Goal: Task Accomplishment & Management: Manage account settings

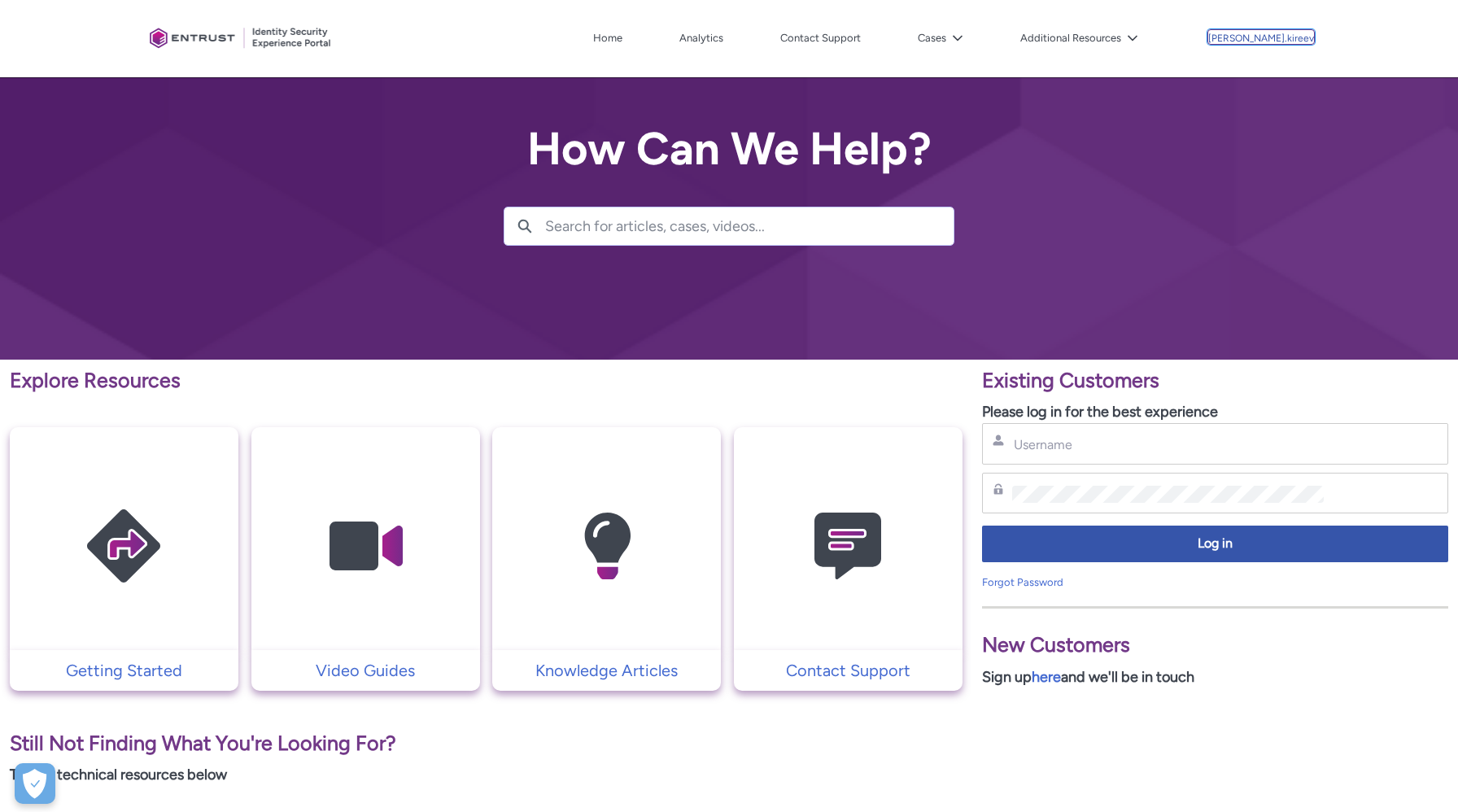
click at [1264, 40] on p "[PERSON_NAME].kireev" at bounding box center [1261, 39] width 106 height 11
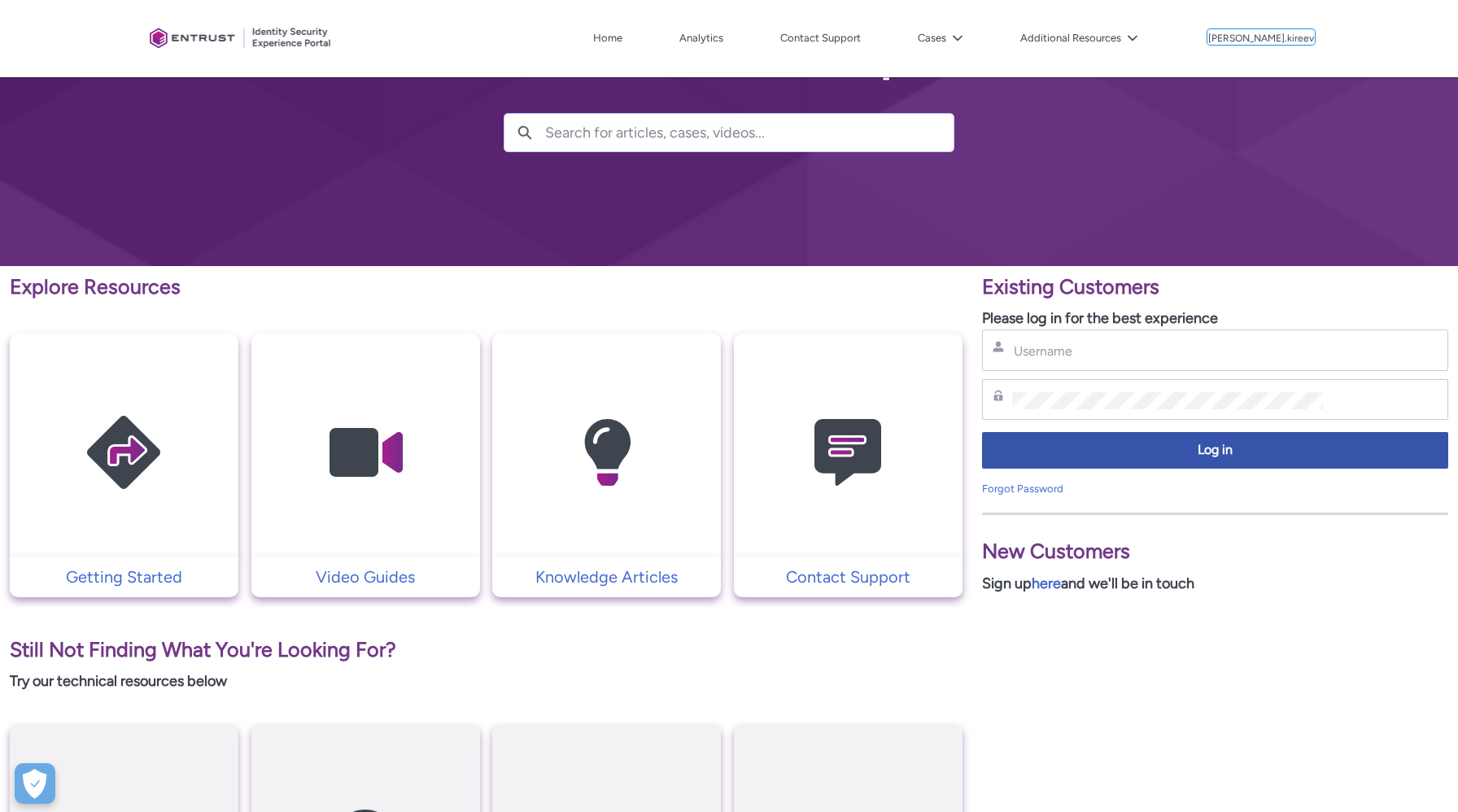
scroll to position [102, 0]
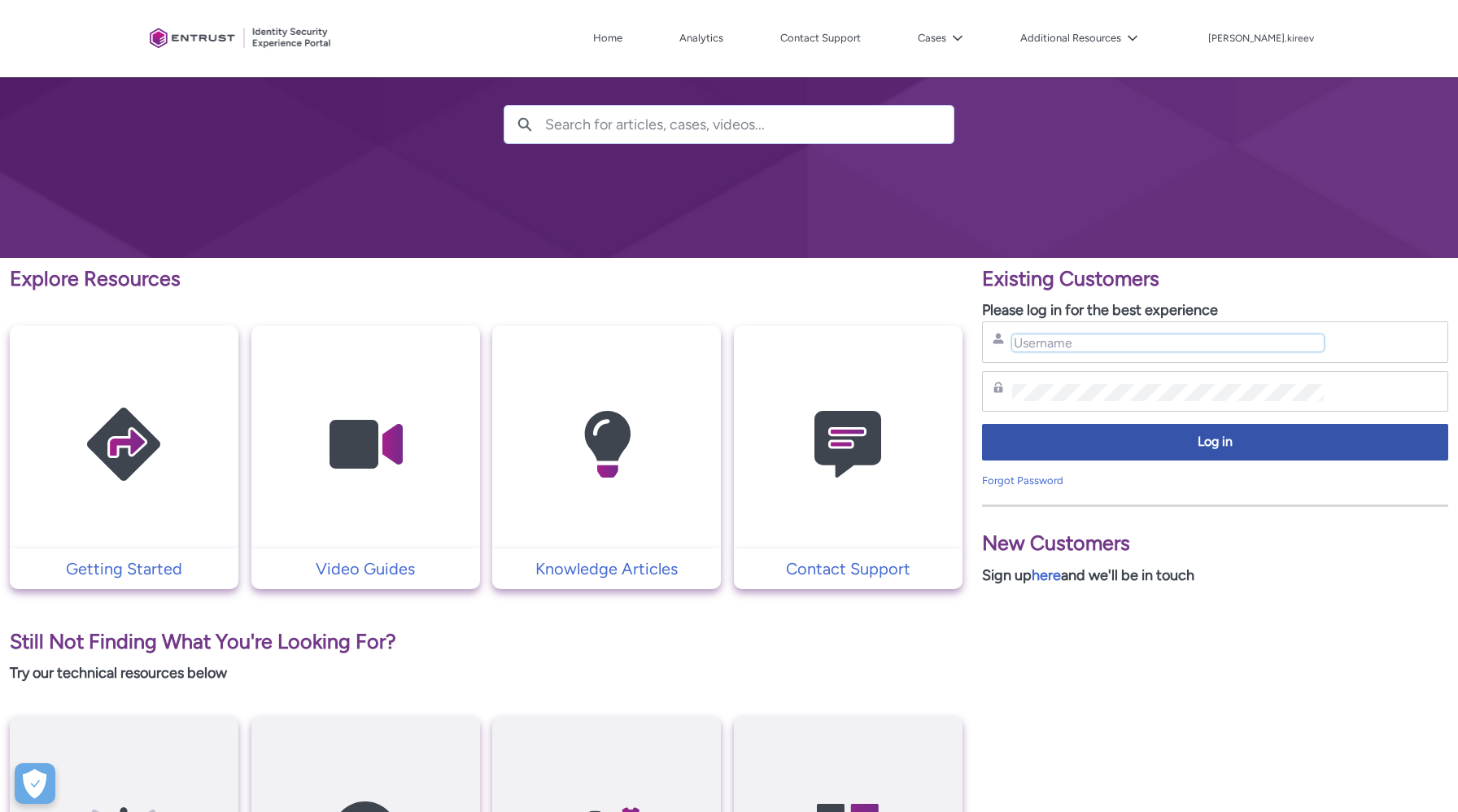
click at [1056, 338] on input "Username" at bounding box center [1168, 343] width 312 height 18
type input "[PERSON_NAME][EMAIL_ADDRESS][DOMAIN_NAME]"
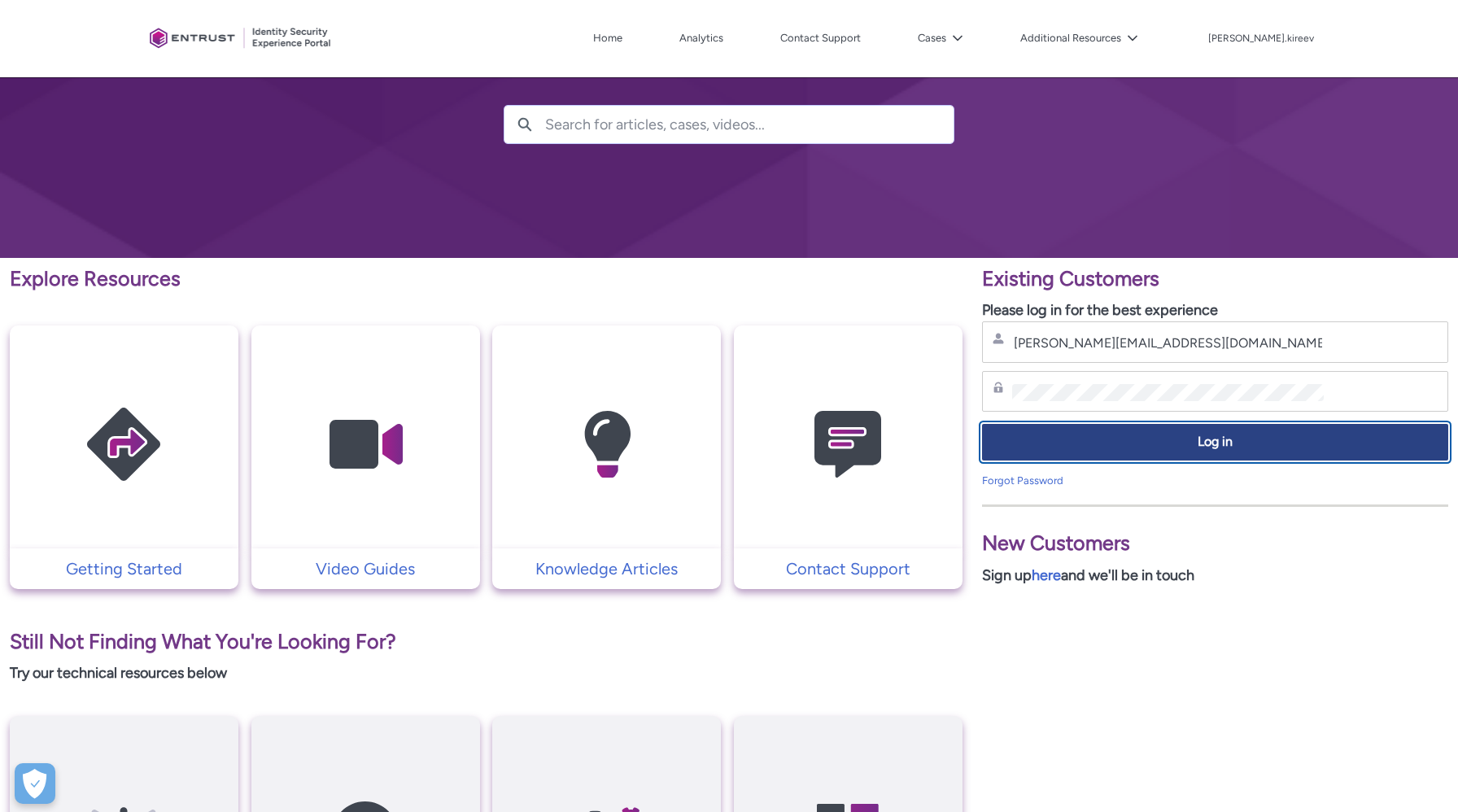
click at [1096, 439] on span "Log in" at bounding box center [1215, 441] width 445 height 18
